Goal: Task Accomplishment & Management: Use online tool/utility

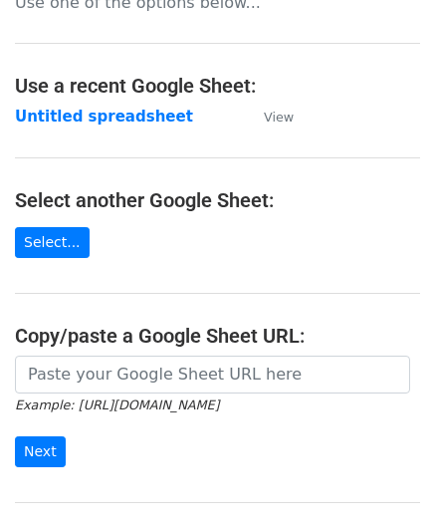
scroll to position [199, 0]
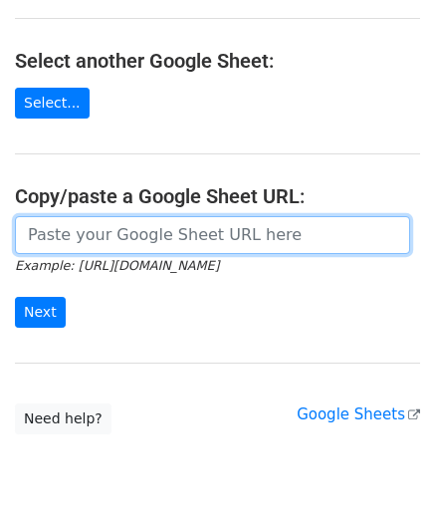
click at [88, 234] on input "url" at bounding box center [212, 235] width 395 height 38
paste input "https://docs.google.com/spreadsheets/d/167pLYgV6tHIyIPegNzvZf_SKmGI2C2Ck0f5W9CJ…"
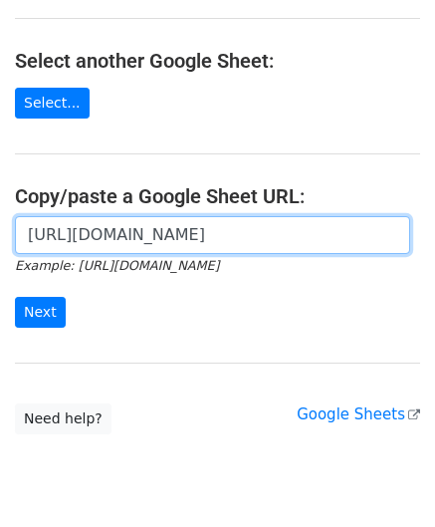
scroll to position [0, 418]
type input "https://docs.google.com/spreadsheets/d/167pLYgV6tHIyIPegNzvZf_SKmGI2C2Ck0f5W9CJ…"
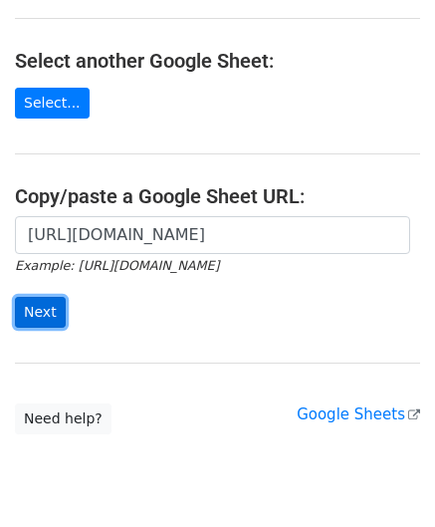
click at [44, 300] on input "Next" at bounding box center [40, 312] width 51 height 31
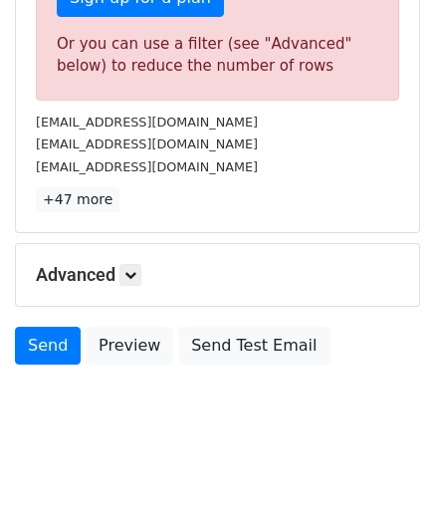
scroll to position [672, 0]
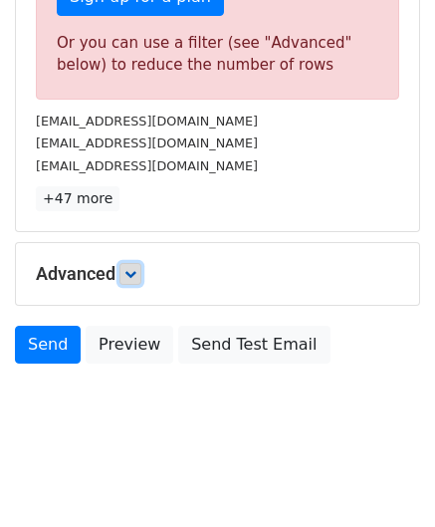
click at [135, 268] on icon at bounding box center [131, 274] width 12 height 12
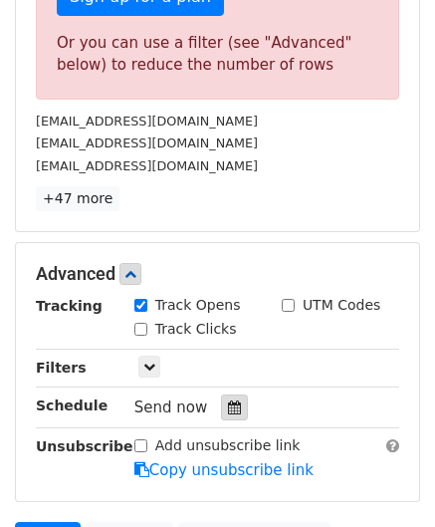
click at [228, 400] on icon at bounding box center [234, 407] width 13 height 14
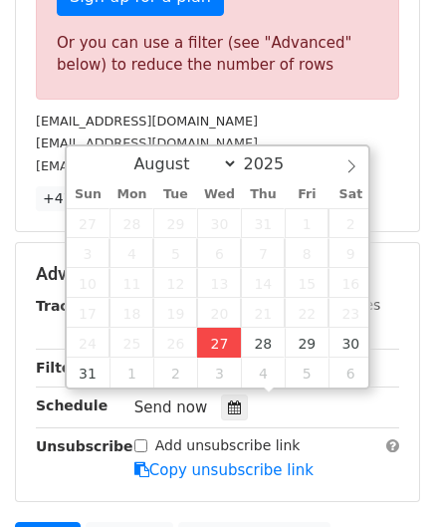
type input "[DATE] 12:00"
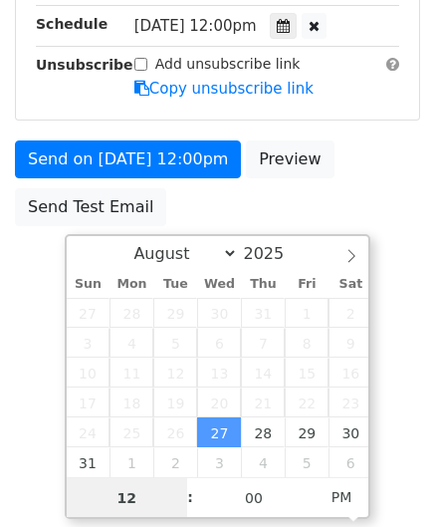
scroll to position [542, 0]
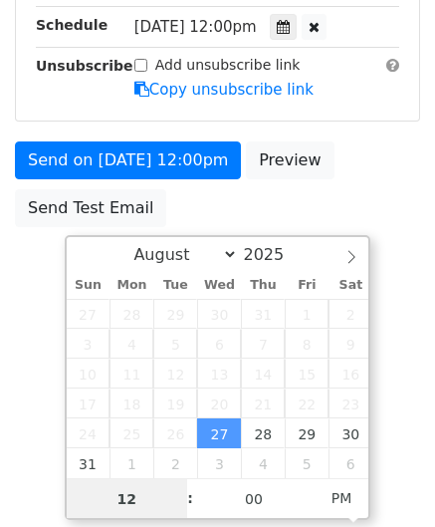
type input "6"
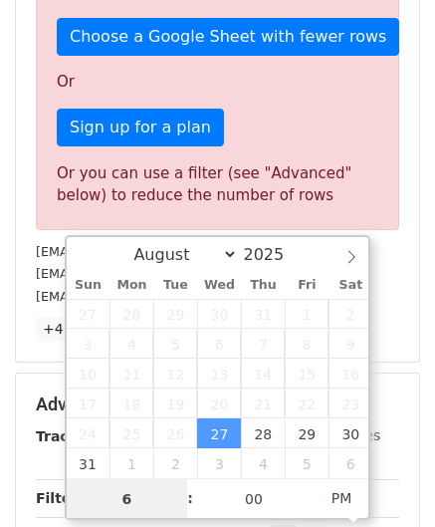
scroll to position [672, 0]
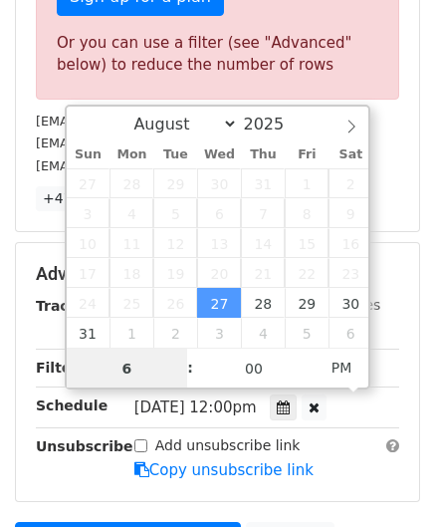
click at [32, 378] on body "New Campaign Daily emails left: 1 Google Sheet: Untitled spreadsheet Variables …" at bounding box center [217, 20] width 435 height 1355
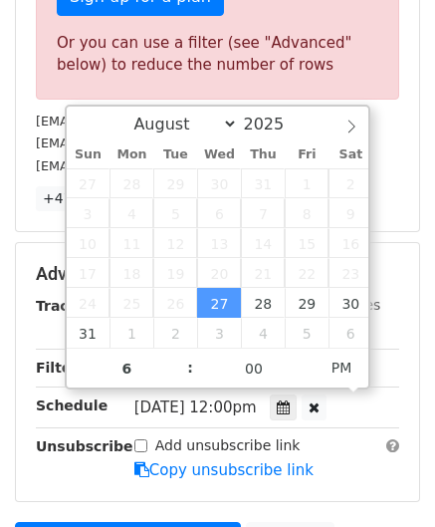
type input "[DATE] 18:00"
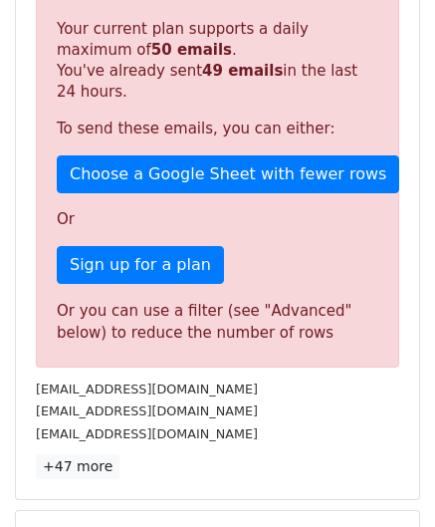
scroll to position [914, 0]
